Goal: Find specific page/section: Find specific page/section

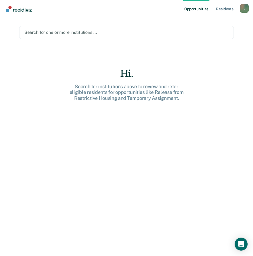
click at [244, 8] on div "L" at bounding box center [244, 8] width 9 height 9
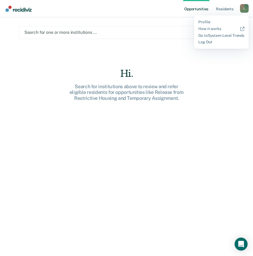
click at [218, 94] on div "Hi. Search for institutions above to review and refer eligible residents for op…" at bounding box center [126, 165] width 215 height 195
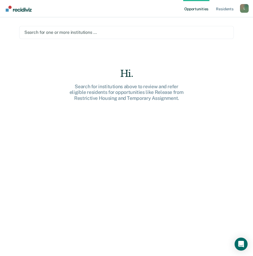
click at [146, 22] on main "Search for one or more institutions … Hi. Search for institutions above to revi…" at bounding box center [127, 130] width 228 height 226
click at [245, 10] on div "L" at bounding box center [244, 8] width 9 height 9
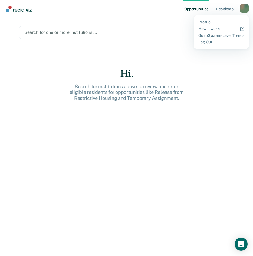
click at [220, 84] on div "Hi. Search for institutions above to review and refer eligible residents for op…" at bounding box center [126, 165] width 215 height 195
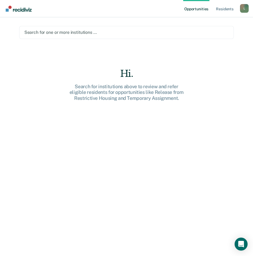
scroll to position [8, 0]
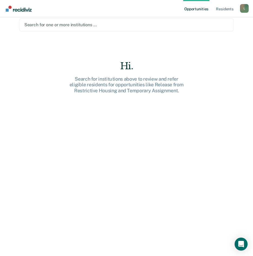
click at [8, 7] on img "Go to Recidiviz Home" at bounding box center [19, 9] width 26 height 6
